Goal: Find contact information: Obtain details needed to contact an individual or organization

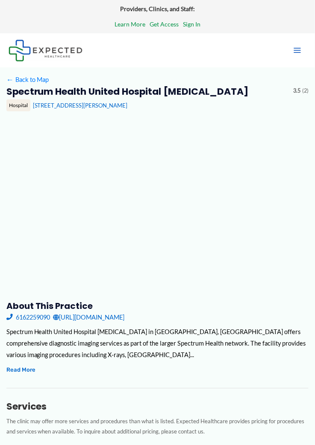
type input "**********"
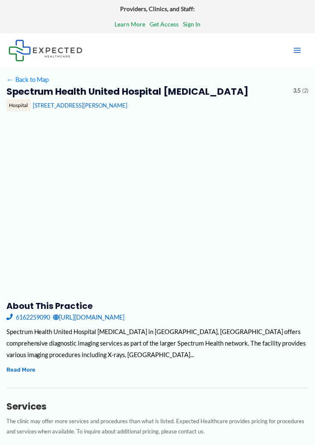
type input "**********"
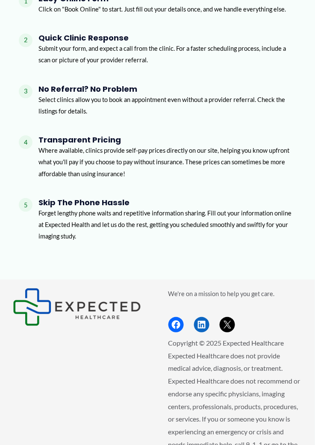
click at [144, 382] on div "We're on a mission to help you get care. Facebook LinkedIn X Copyright © 2025 E…" at bounding box center [157, 423] width 289 height 268
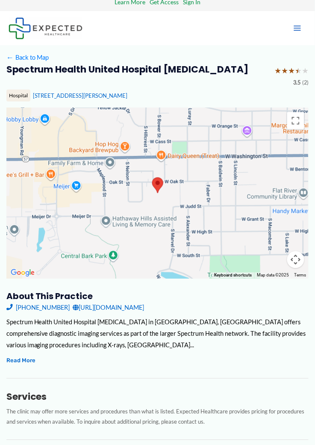
scroll to position [22, 0]
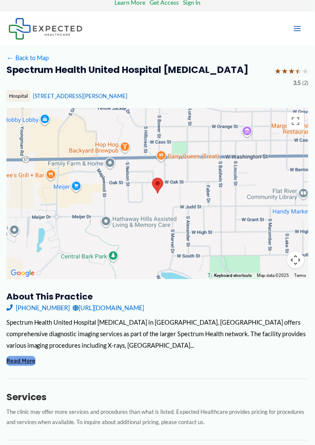
click at [32, 365] on button "Read More" at bounding box center [20, 362] width 29 height 10
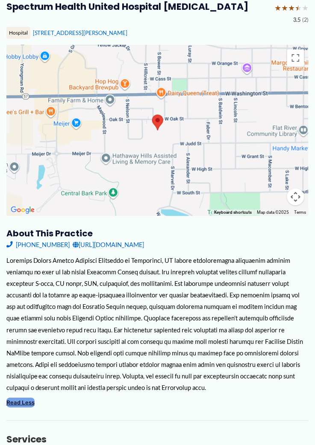
scroll to position [88, 0]
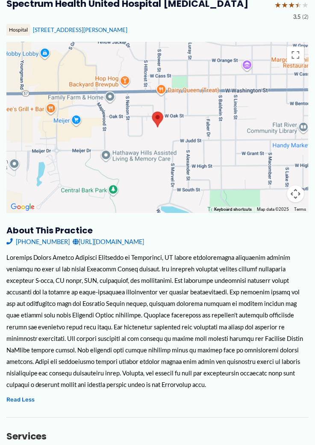
click at [144, 402] on div "Spectrum Health United Hospital [MEDICAL_DATA] in [GEOGRAPHIC_DATA], [GEOGRAPHI…" at bounding box center [157, 328] width 302 height 153
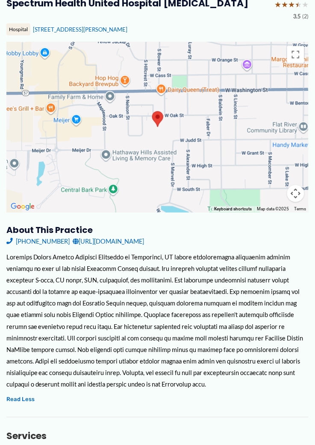
click at [144, 401] on div "Spectrum Health United Hospital [MEDICAL_DATA] in [GEOGRAPHIC_DATA], [GEOGRAPHI…" at bounding box center [157, 328] width 302 height 153
click at [143, 400] on div "Spectrum Health United Hospital [MEDICAL_DATA] in [GEOGRAPHIC_DATA], [GEOGRAPHI…" at bounding box center [157, 328] width 302 height 153
click at [143, 396] on div "Spectrum Health United Hospital [MEDICAL_DATA] in [GEOGRAPHIC_DATA], [GEOGRAPHI…" at bounding box center [157, 328] width 302 height 153
click at [143, 395] on div "Spectrum Health United Hospital [MEDICAL_DATA] in [GEOGRAPHIC_DATA], [GEOGRAPHI…" at bounding box center [157, 328] width 302 height 153
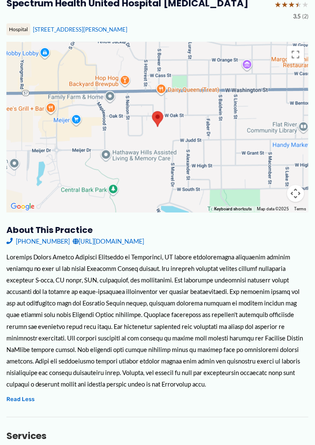
click at [143, 394] on div "Spectrum Health United Hospital [MEDICAL_DATA] in [GEOGRAPHIC_DATA], [GEOGRAPHI…" at bounding box center [157, 328] width 302 height 153
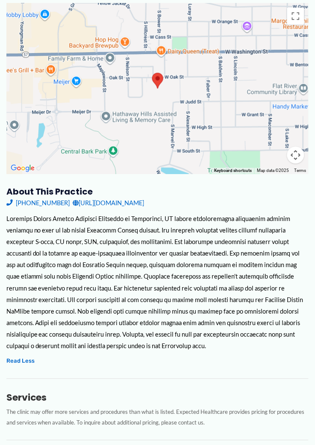
scroll to position [126, 0]
click at [39, 207] on link "[PHONE_NUMBER]" at bounding box center [37, 204] width 63 height 12
click at [199, 368] on div "About this practice [PHONE_NUMBER] [URL][DOMAIN_NAME] Spectrum Health United Ho…" at bounding box center [157, 434] width 302 height 494
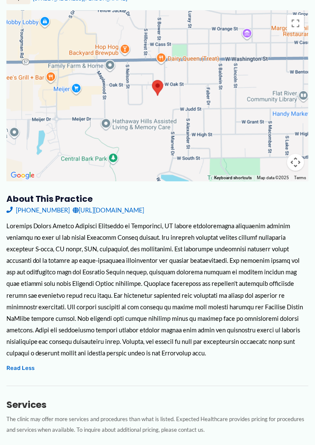
scroll to position [119, 0]
